Goal: Task Accomplishment & Management: Manage account settings

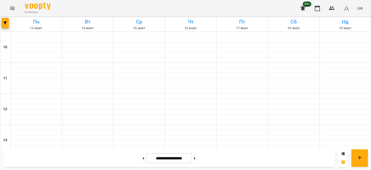
scroll to position [232, 0]
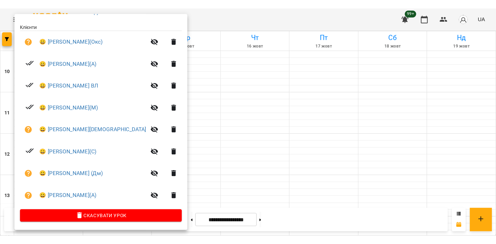
scroll to position [30, 0]
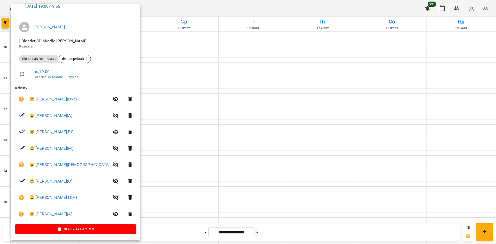
click at [149, 138] on div at bounding box center [248, 122] width 496 height 244
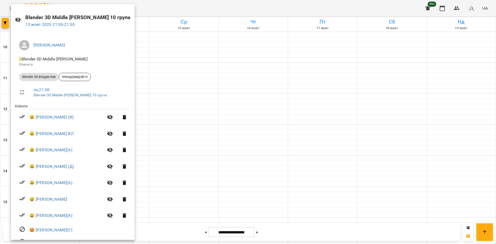
scroll to position [38, 0]
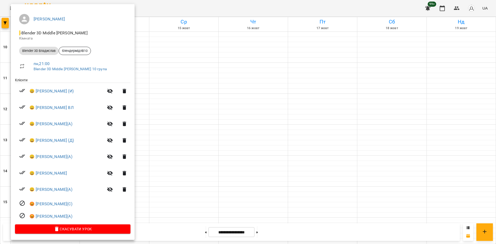
click at [199, 194] on div at bounding box center [248, 122] width 496 height 244
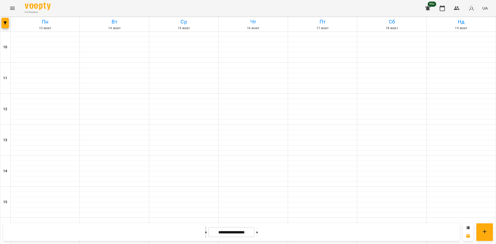
click at [205, 194] on button at bounding box center [205, 231] width 1 height 11
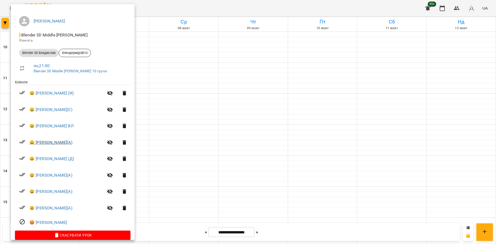
scroll to position [42, 0]
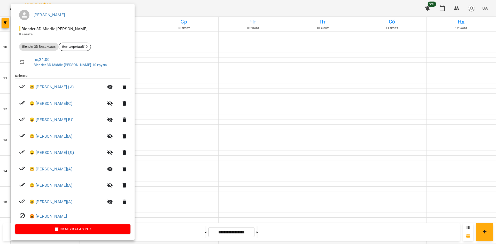
click at [167, 194] on div at bounding box center [248, 122] width 496 height 244
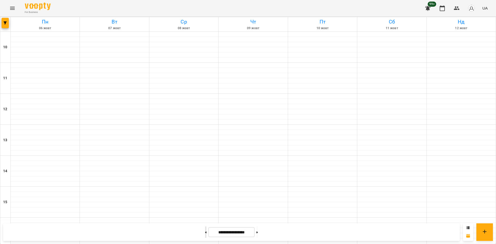
click at [205, 194] on button at bounding box center [205, 231] width 1 height 11
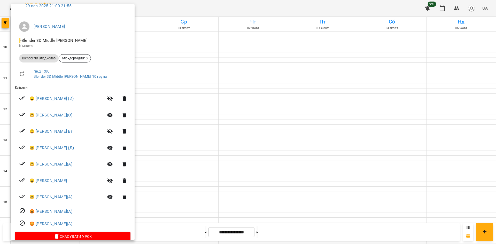
scroll to position [38, 0]
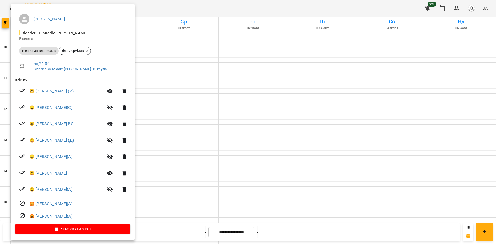
click at [154, 193] on div at bounding box center [248, 122] width 496 height 244
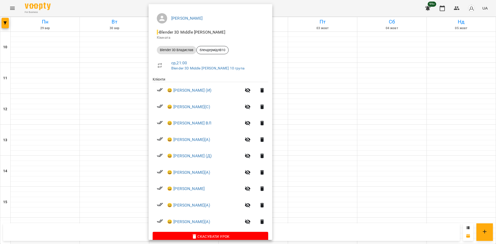
scroll to position [46, 0]
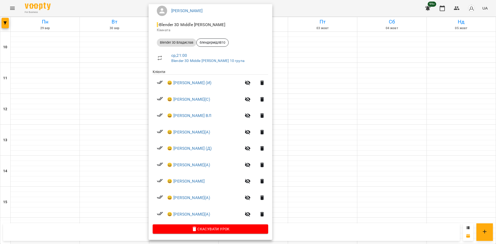
click at [137, 172] on div at bounding box center [248, 122] width 496 height 244
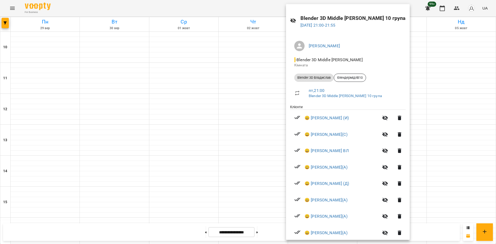
scroll to position [42, 0]
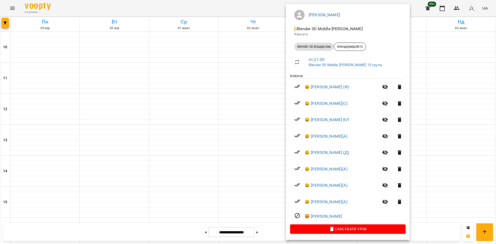
click at [230, 189] on div at bounding box center [248, 122] width 496 height 244
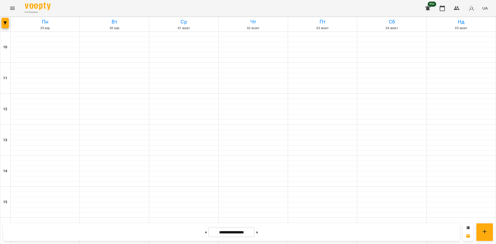
scroll to position [214, 0]
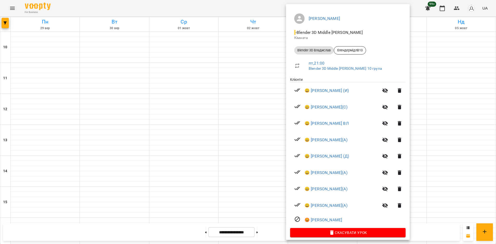
scroll to position [42, 0]
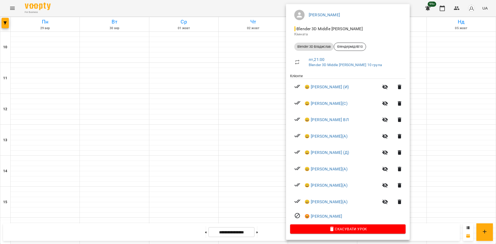
click at [375, 139] on div at bounding box center [248, 122] width 496 height 244
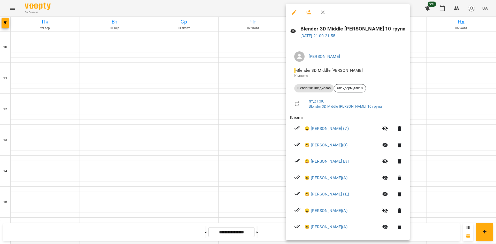
click at [375, 135] on div at bounding box center [248, 122] width 496 height 244
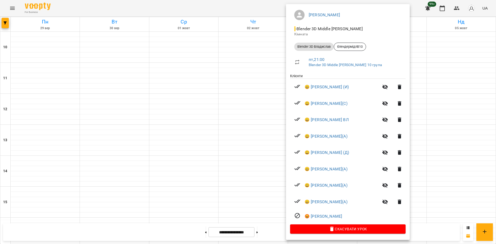
click at [375, 142] on div at bounding box center [248, 122] width 496 height 244
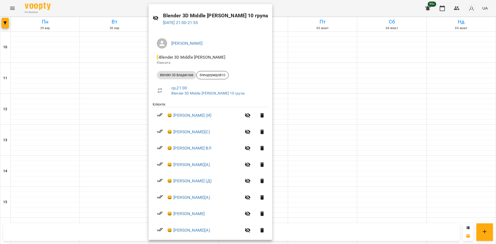
scroll to position [46, 0]
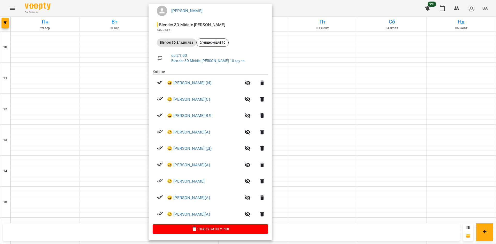
drag, startPoint x: 381, startPoint y: 169, endPoint x: 376, endPoint y: 169, distance: 4.7
click at [375, 169] on div at bounding box center [248, 122] width 496 height 244
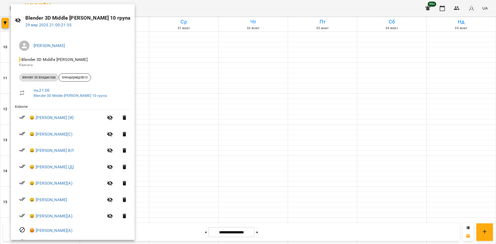
scroll to position [38, 0]
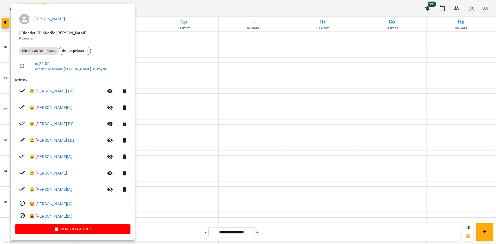
click at [375, 121] on div at bounding box center [248, 122] width 496 height 244
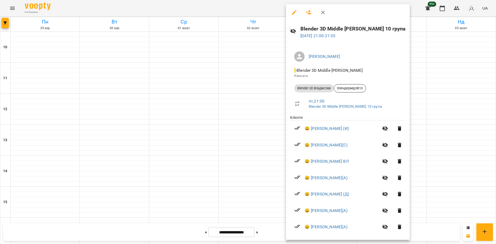
click at [375, 131] on div at bounding box center [248, 122] width 496 height 244
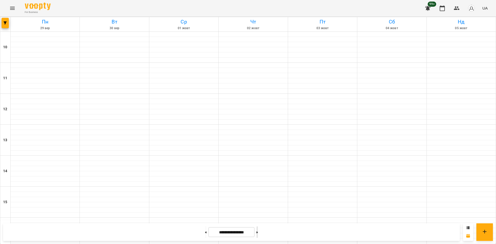
click at [258, 194] on button at bounding box center [256, 231] width 1 height 11
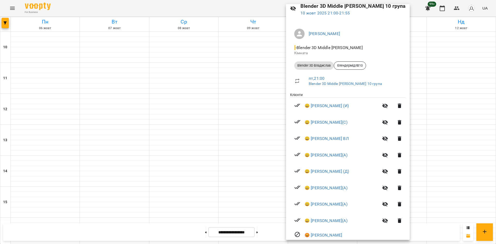
scroll to position [26, 0]
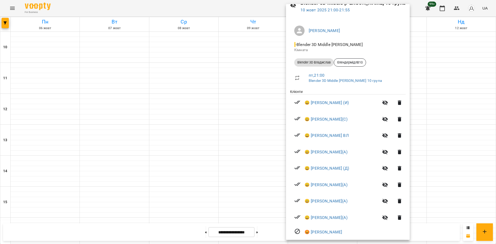
click at [375, 153] on div at bounding box center [248, 122] width 496 height 244
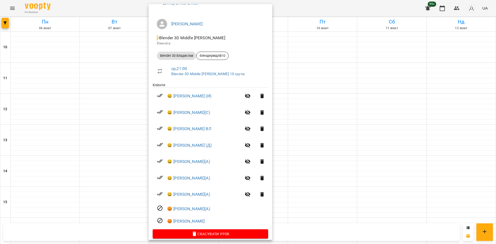
scroll to position [38, 0]
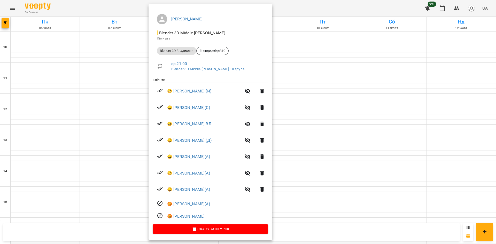
click at [375, 189] on div at bounding box center [248, 122] width 496 height 244
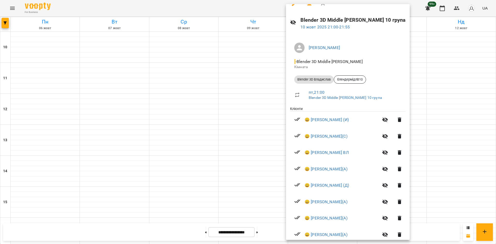
scroll to position [42, 0]
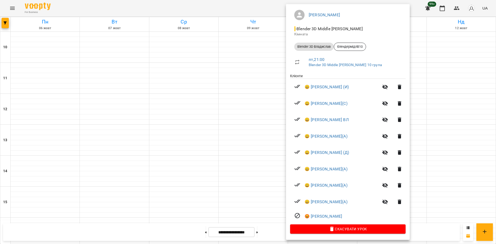
click at [375, 161] on div at bounding box center [248, 122] width 496 height 244
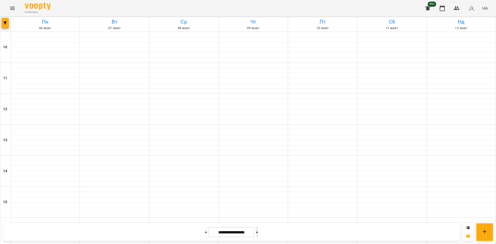
click at [258, 194] on button at bounding box center [256, 231] width 1 height 11
type input "**********"
